Goal: Information Seeking & Learning: Learn about a topic

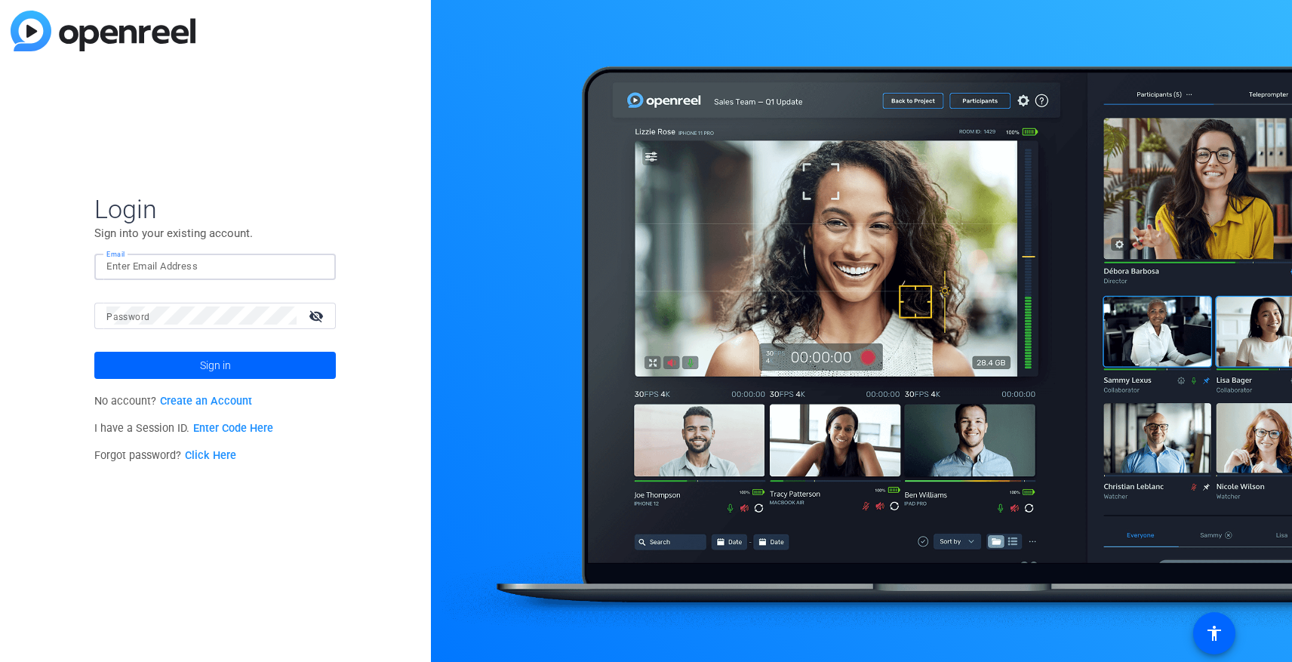
click at [168, 272] on input "Email" at bounding box center [214, 266] width 217 height 18
type input "[PERSON_NAME][EMAIL_ADDRESS][DOMAIN_NAME]"
click at [223, 364] on span "Sign in" at bounding box center [215, 365] width 31 height 38
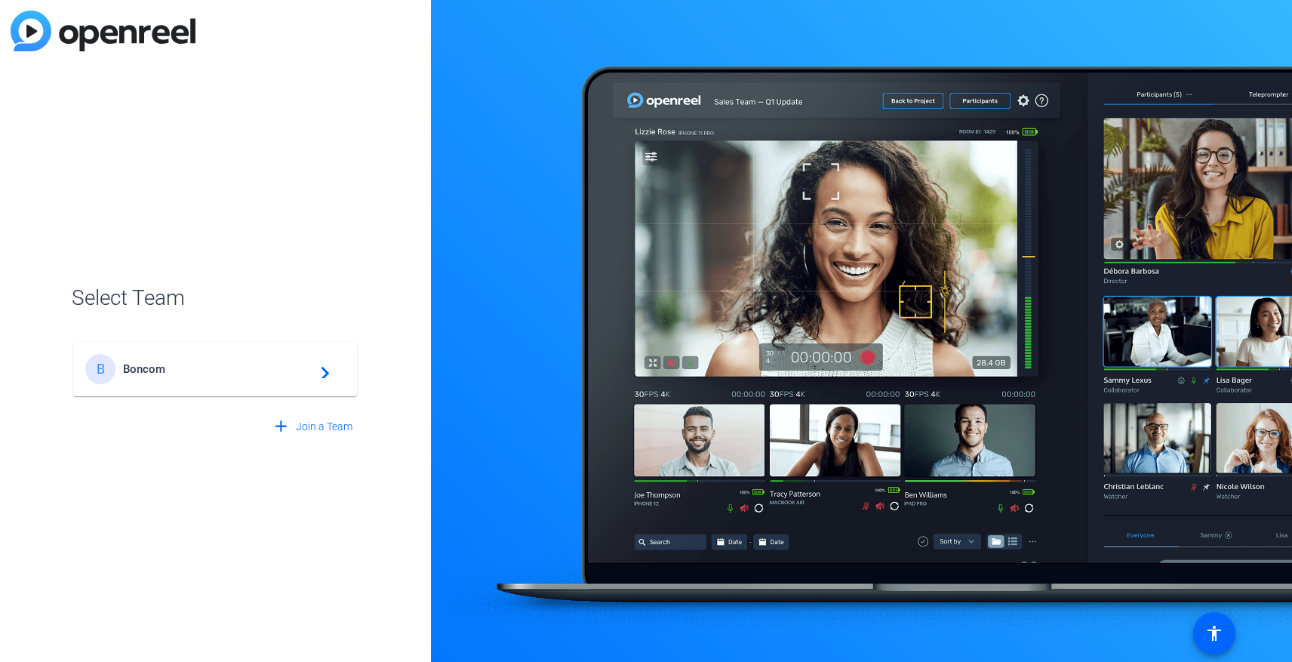
click at [206, 367] on span "Boncom" at bounding box center [217, 369] width 189 height 14
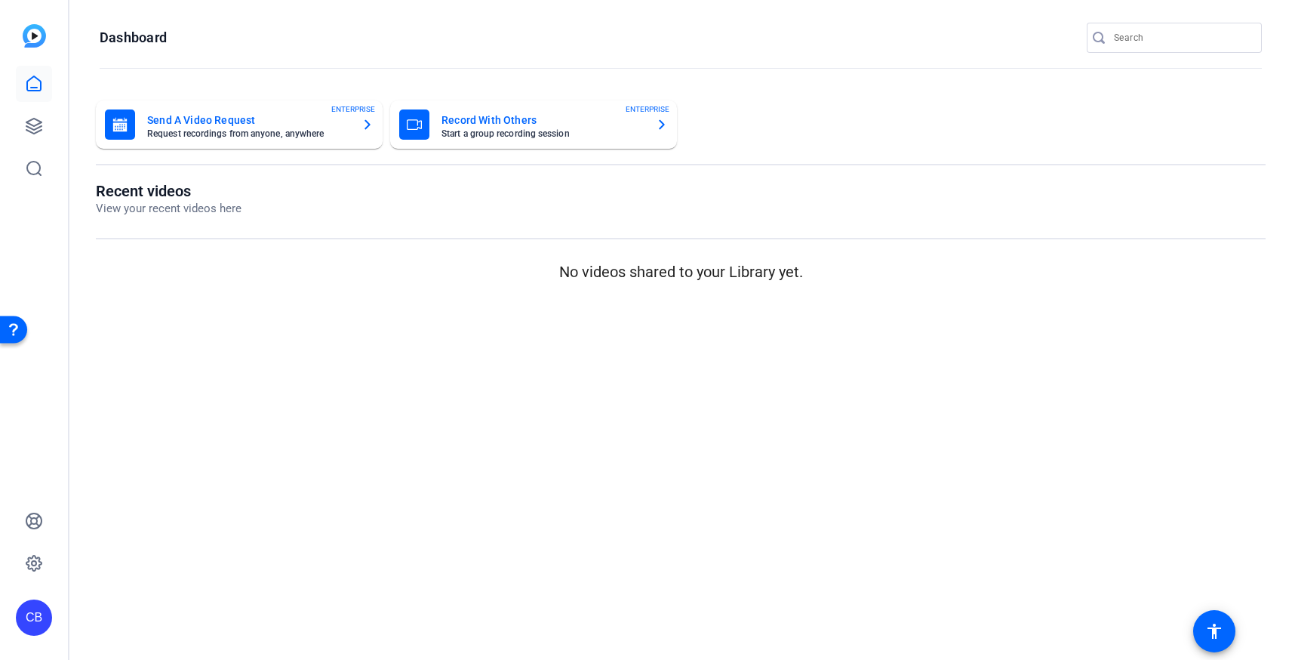
click at [1083, 214] on openreel-page-title "Recent videos View your recent videos here" at bounding box center [681, 199] width 1170 height 35
click at [36, 128] on icon at bounding box center [33, 126] width 15 height 15
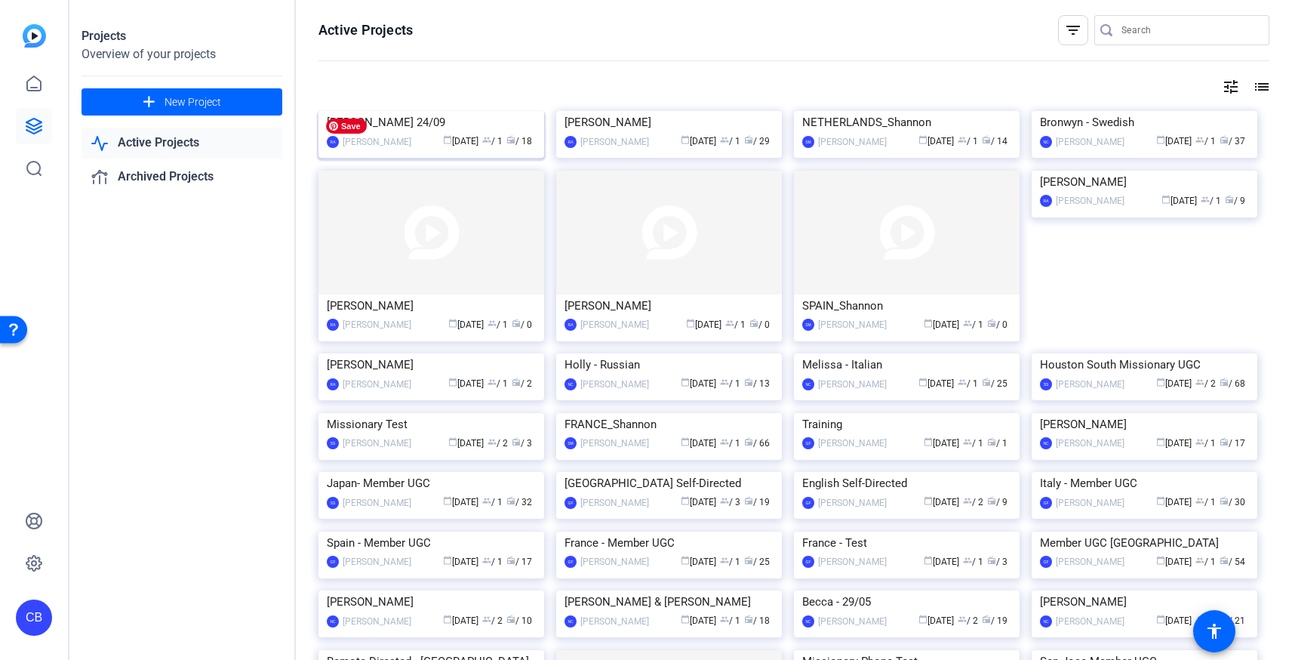
click at [432, 111] on img at bounding box center [432, 111] width 226 height 0
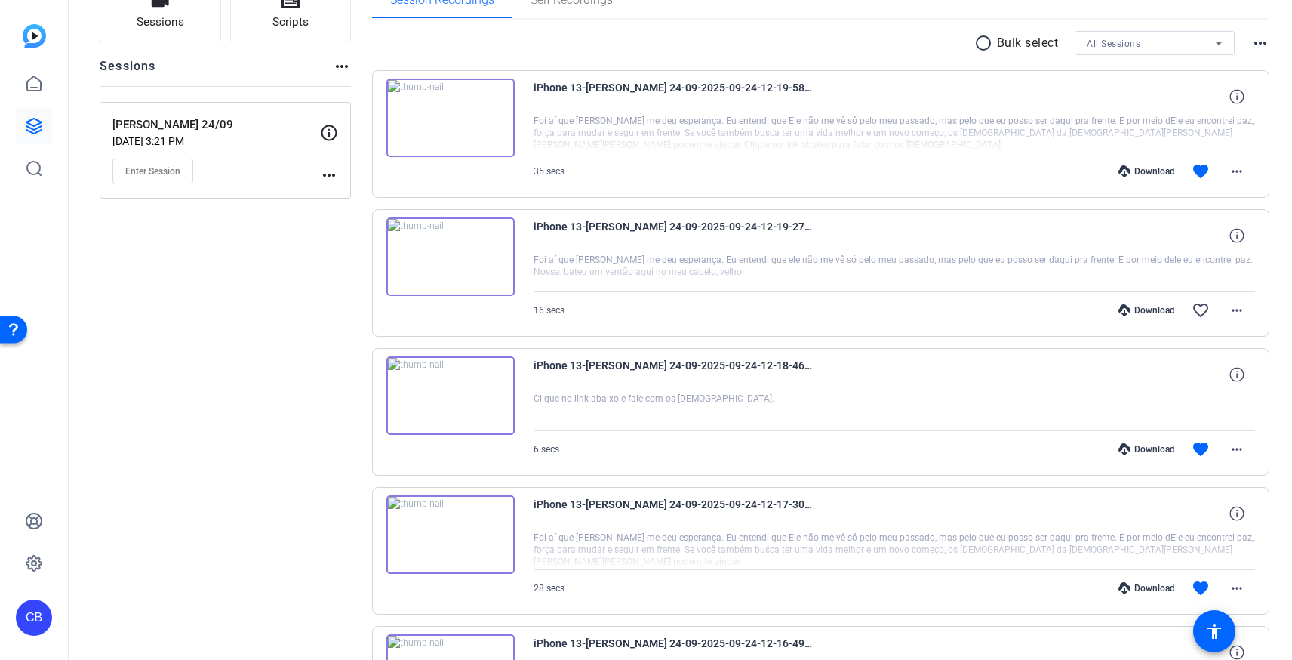
scroll to position [127, 0]
click at [456, 112] on img at bounding box center [451, 118] width 128 height 79
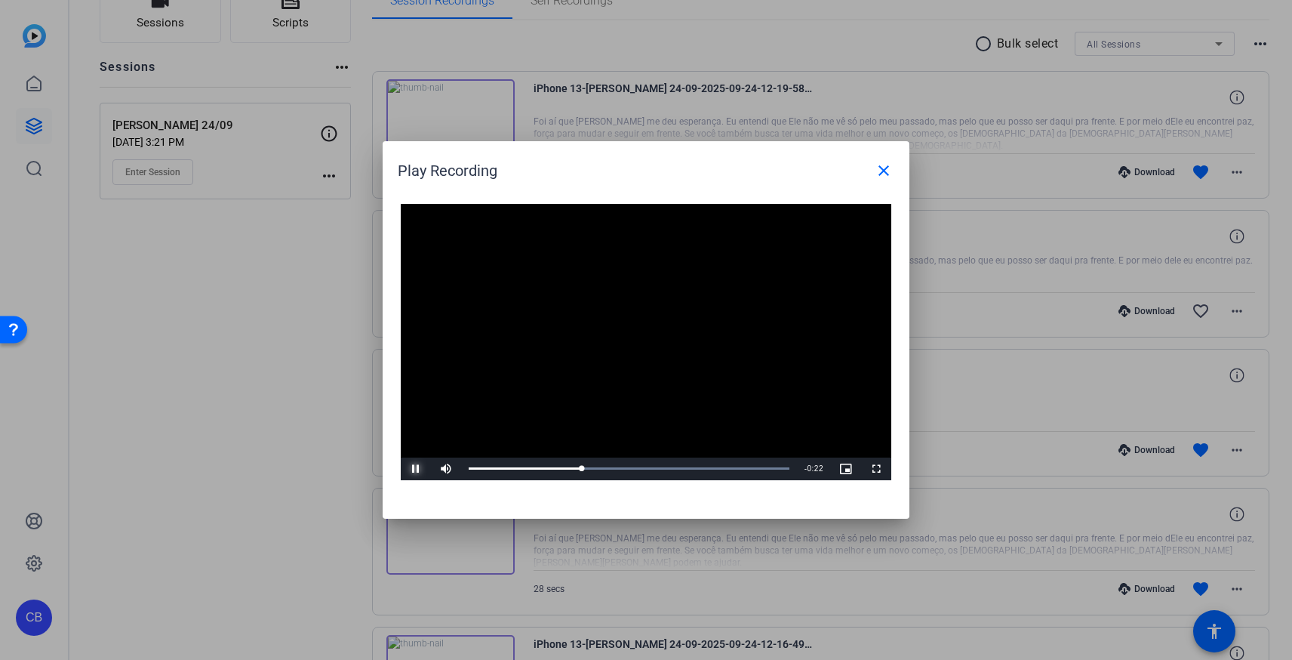
click at [417, 469] on span "Video Player" at bounding box center [416, 469] width 30 height 0
click at [879, 165] on mat-icon "close" at bounding box center [884, 171] width 18 height 18
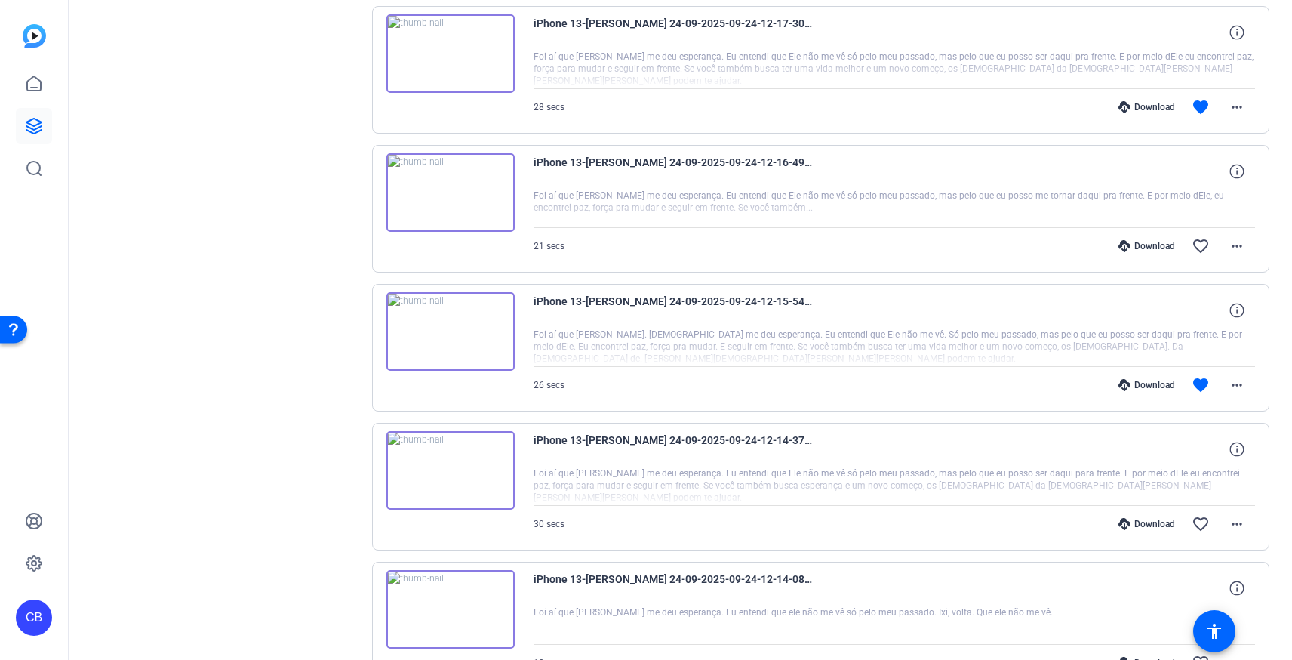
scroll to position [621, 0]
